Goal: Complete application form

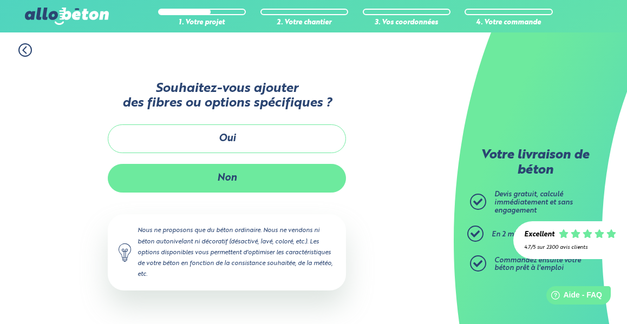
click at [256, 180] on button "Non" at bounding box center [227, 178] width 238 height 29
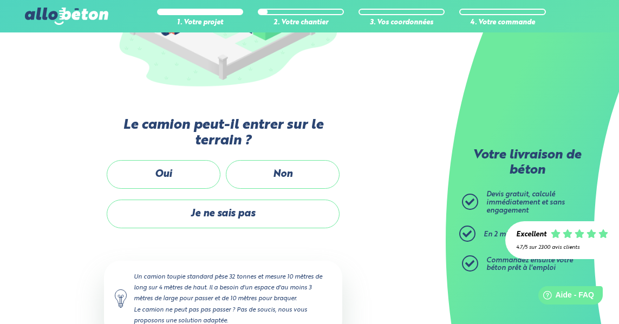
scroll to position [216, 0]
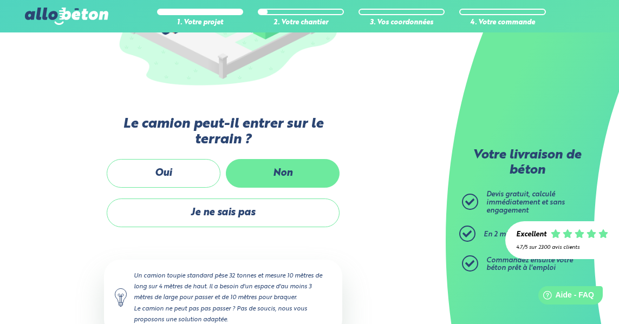
click at [297, 174] on label "Non" at bounding box center [283, 173] width 114 height 29
click at [0, 0] on input "Non" at bounding box center [0, 0] width 0 height 0
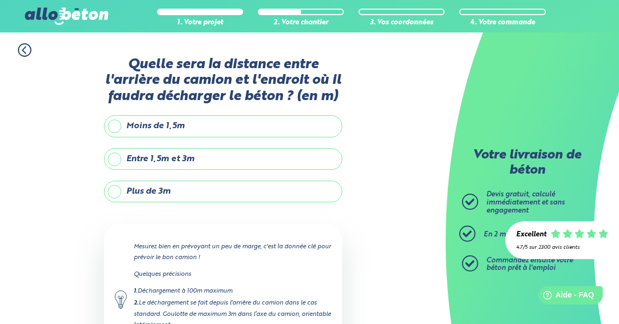
click at [149, 190] on label "Plus de 3m" at bounding box center [223, 192] width 238 height 22
click at [0, 0] on input "Plus de 3m" at bounding box center [0, 0] width 0 height 0
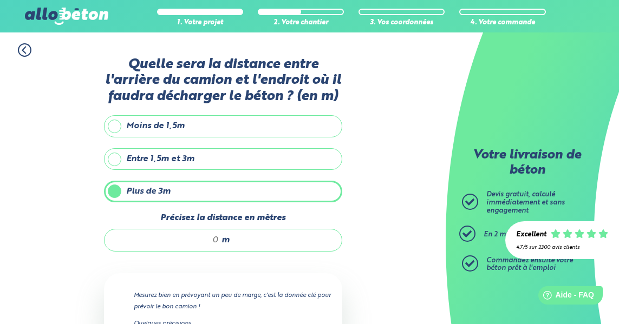
click at [216, 241] on input "Précisez la distance en mètres" at bounding box center [166, 240] width 103 height 11
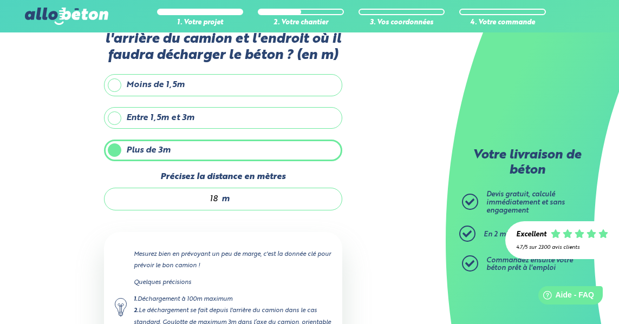
scroll to position [163, 0]
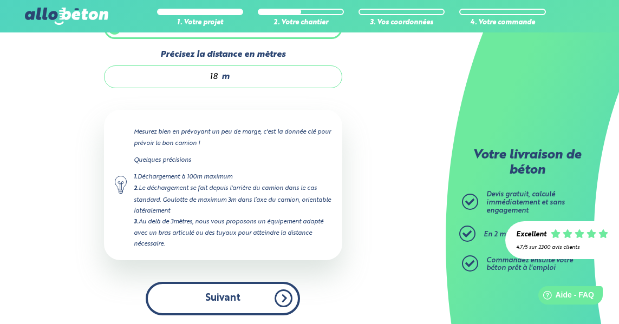
type input "18"
click at [233, 291] on button "Suivant" at bounding box center [223, 298] width 154 height 33
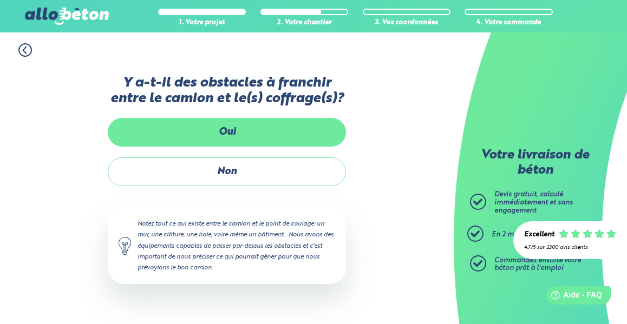
click at [251, 133] on label "Oui" at bounding box center [227, 132] width 238 height 29
click at [0, 0] on input "Oui" at bounding box center [0, 0] width 0 height 0
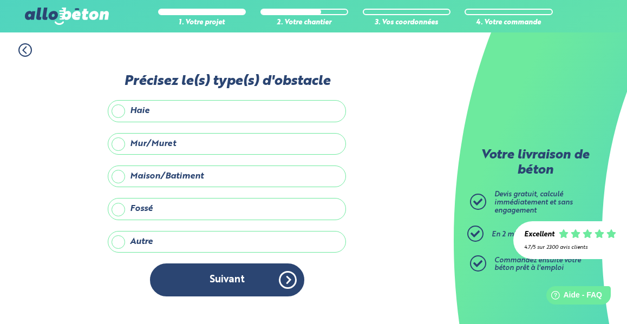
click at [180, 178] on label "Maison/Batiment" at bounding box center [227, 177] width 238 height 22
click at [0, 0] on input "Maison/Batiment" at bounding box center [0, 0] width 0 height 0
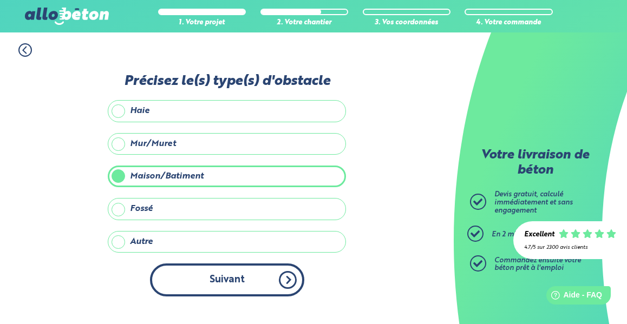
click at [255, 277] on button "Suivant" at bounding box center [227, 280] width 154 height 33
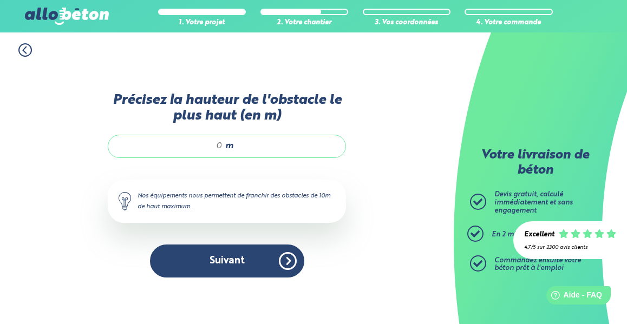
click at [231, 144] on span "m" at bounding box center [229, 146] width 8 height 10
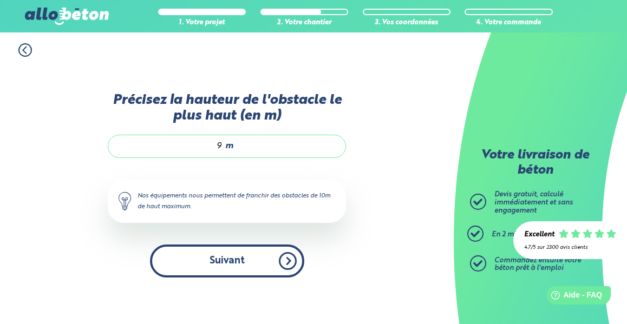
type input "9"
click at [229, 262] on button "Suivant" at bounding box center [227, 261] width 154 height 33
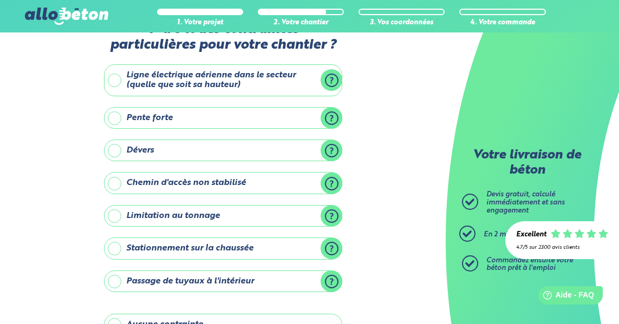
scroll to position [43, 0]
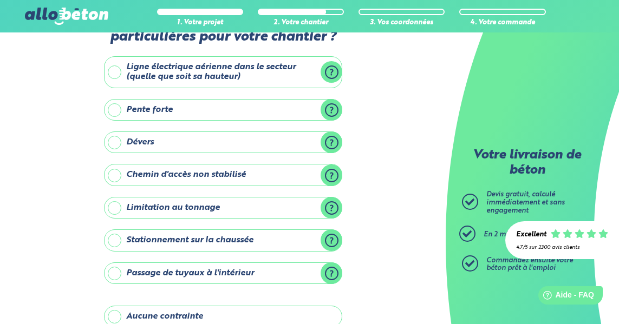
click at [328, 109] on label "Pente forte" at bounding box center [223, 110] width 238 height 22
click at [0, 0] on input "Pente forte" at bounding box center [0, 0] width 0 height 0
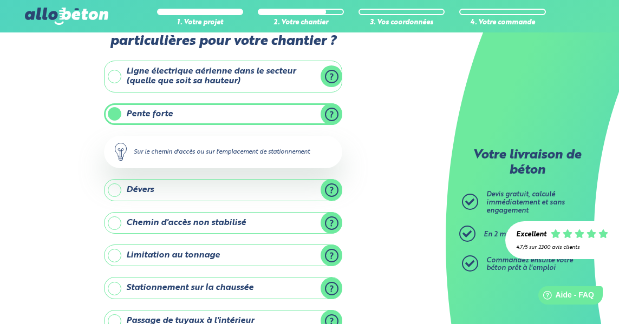
scroll to position [36, 0]
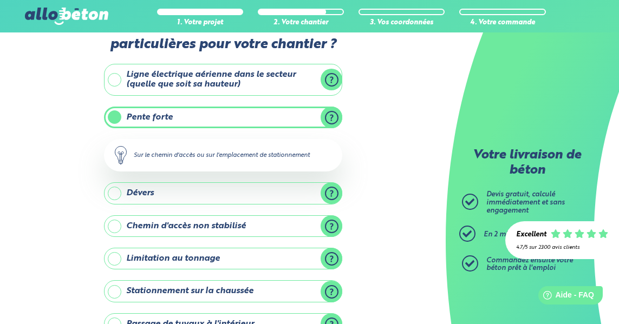
click at [251, 117] on label "Pente forte" at bounding box center [223, 118] width 238 height 22
click at [0, 0] on input "Pente forte" at bounding box center [0, 0] width 0 height 0
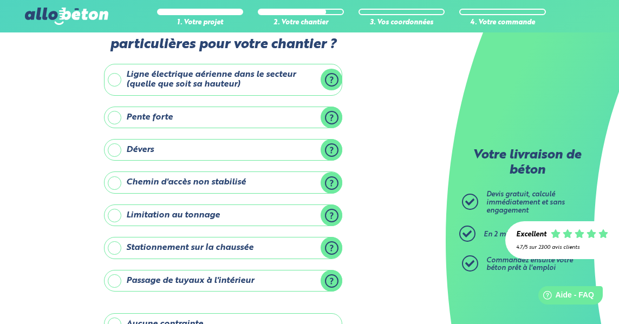
click at [251, 117] on label "Pente forte" at bounding box center [223, 118] width 238 height 22
click at [0, 0] on input "Pente forte" at bounding box center [0, 0] width 0 height 0
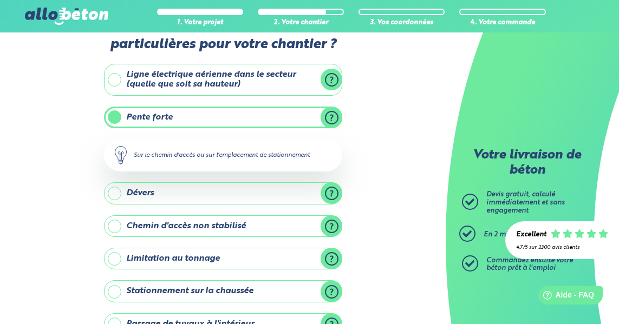
click at [251, 117] on label "Pente forte" at bounding box center [223, 118] width 238 height 22
click at [0, 0] on input "Pente forte" at bounding box center [0, 0] width 0 height 0
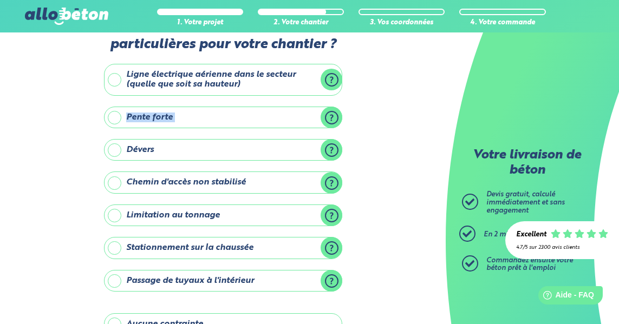
click at [251, 117] on label "Pente forte" at bounding box center [223, 118] width 238 height 22
click at [0, 0] on input "Pente forte" at bounding box center [0, 0] width 0 height 0
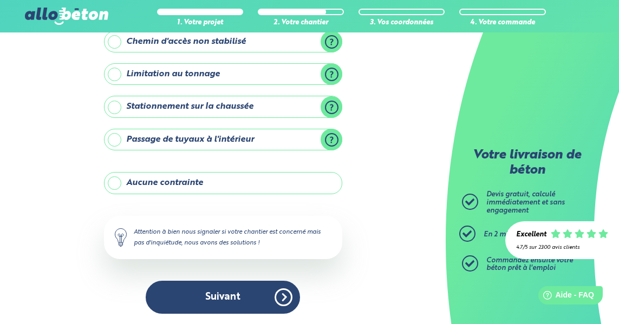
scroll to position [221, 0]
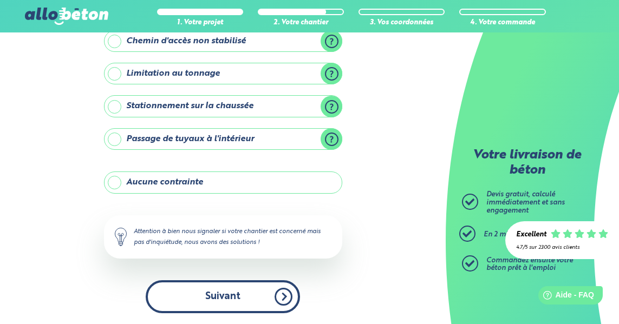
click at [249, 289] on button "Suivant" at bounding box center [223, 296] width 154 height 33
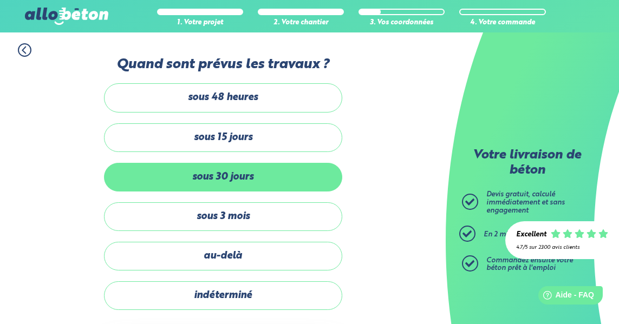
click at [234, 168] on label "sous 30 jours" at bounding box center [223, 177] width 238 height 29
click at [0, 0] on input "sous 30 jours" at bounding box center [0, 0] width 0 height 0
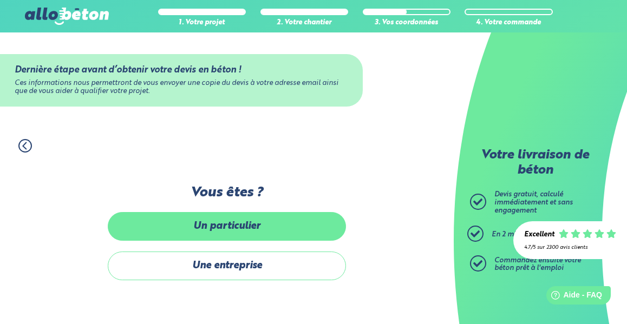
click at [282, 228] on label "Un particulier" at bounding box center [227, 226] width 238 height 29
click at [0, 0] on input "Un particulier" at bounding box center [0, 0] width 0 height 0
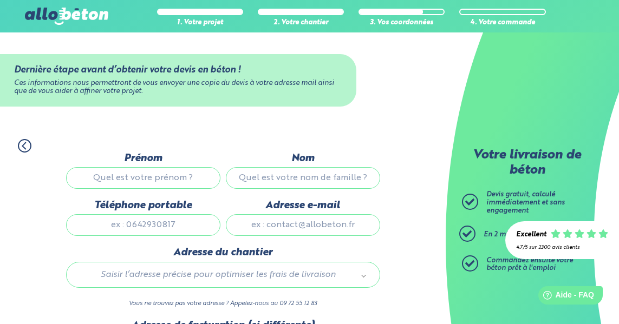
click at [166, 179] on input "Prénom" at bounding box center [143, 178] width 154 height 22
type input "sebastien"
type input "HERVE"
type input "0626870542"
type input "annaiclefournis@gmail.com"
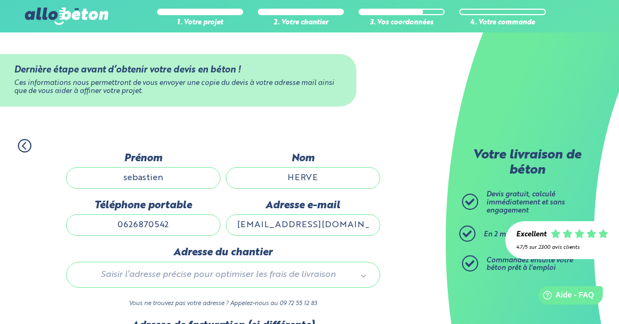
type input "24 rue de la vannerie"
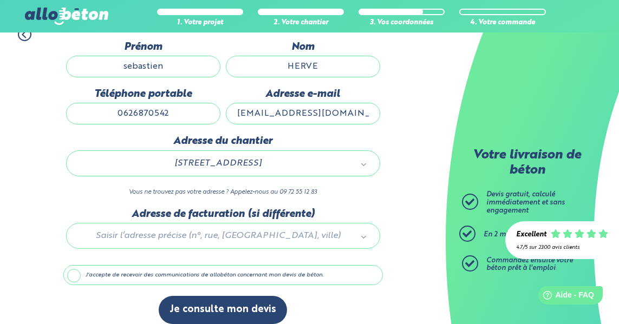
scroll to position [122, 0]
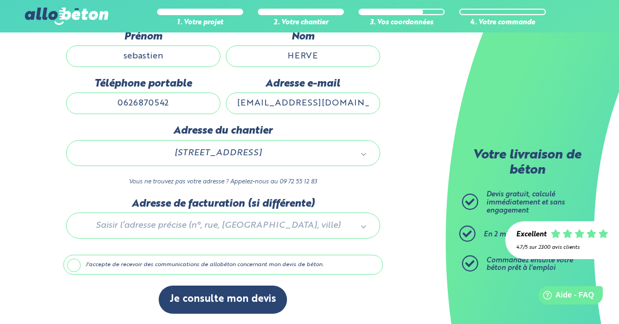
click at [238, 228] on div at bounding box center [222, 223] width 319 height 51
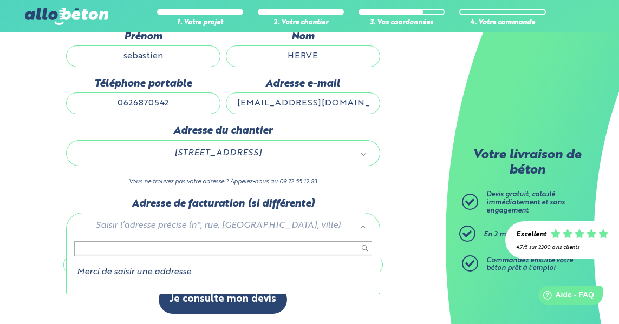
type input "2"
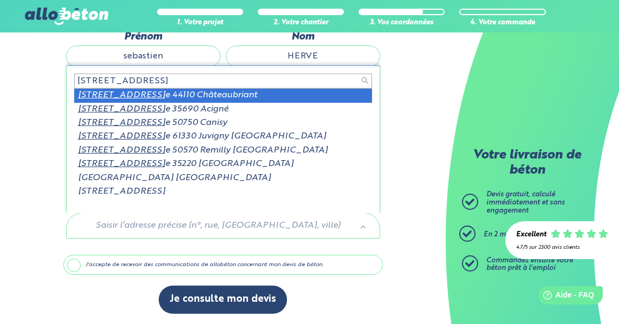
scroll to position [2, 0]
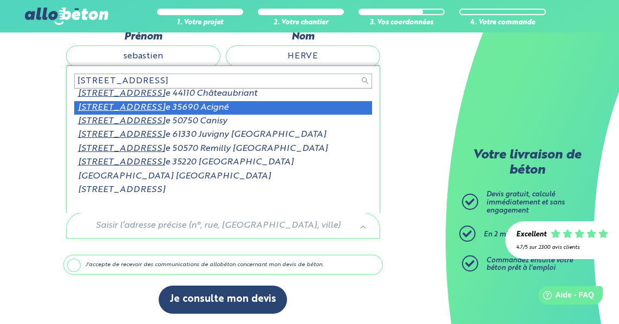
type input "24 rue de la vanneri"
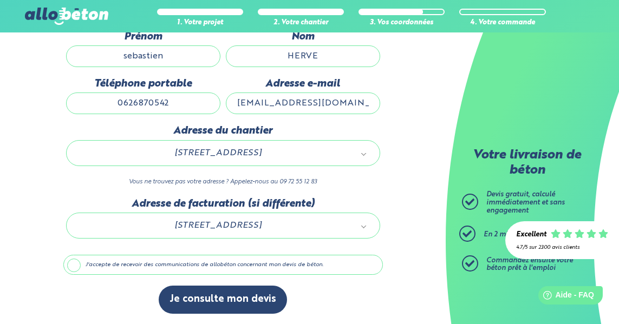
click at [361, 193] on div "Adresse du chantier 24 Rue de la Vannerie 35690 Acigné 35001_0144_00024 Vous ne…" at bounding box center [222, 161] width 319 height 73
click at [75, 260] on label "J'accepte de recevoir des communications de allobéton concernant mon devis de b…" at bounding box center [222, 265] width 319 height 21
click at [0, 0] on input "J'accepte de recevoir des communications de allobéton concernant mon devis de b…" at bounding box center [0, 0] width 0 height 0
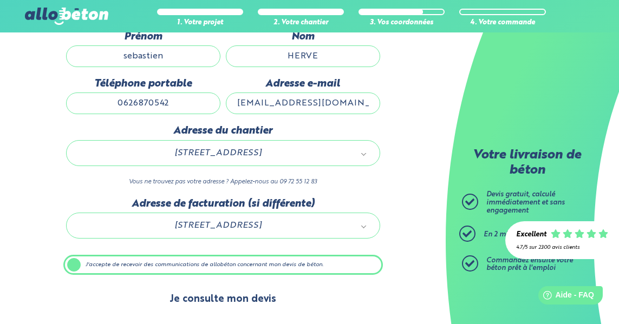
click at [230, 295] on button "Je consulte mon devis" at bounding box center [223, 300] width 128 height 28
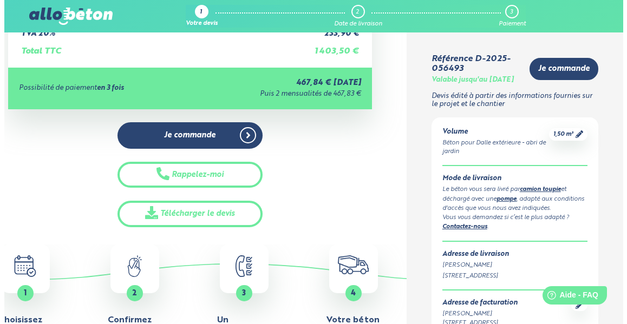
scroll to position [252, 0]
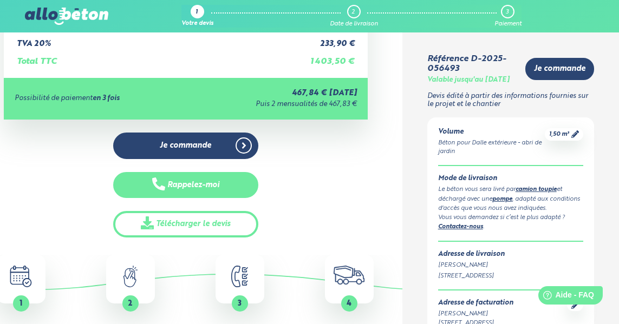
click at [213, 185] on button "Rappelez-moi" at bounding box center [186, 185] width 146 height 27
